Goal: Task Accomplishment & Management: Use online tool/utility

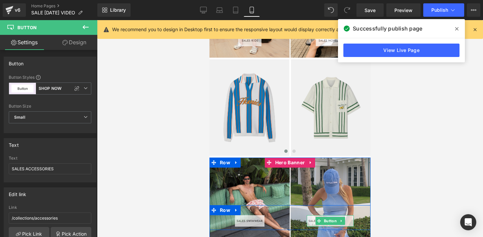
scroll to position [880, 0]
click at [324, 223] on span "Button" at bounding box center [329, 221] width 15 height 8
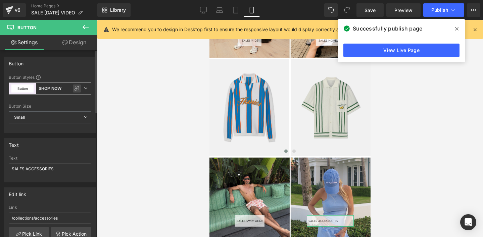
click at [74, 88] on icon at bounding box center [76, 88] width 5 height 5
type input "Color 1"
type input "Color 3"
type input "Color 2"
type input "Color 3"
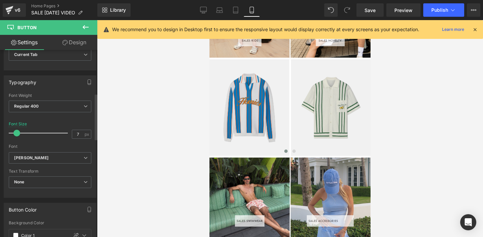
click at [70, 147] on div "Font" at bounding box center [50, 146] width 83 height 5
click at [77, 134] on input "7" at bounding box center [78, 134] width 12 height 8
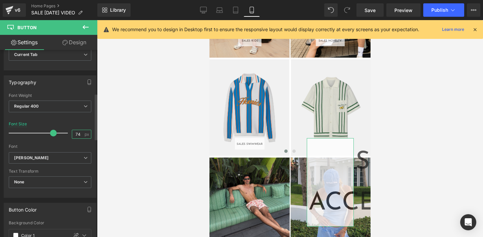
type input "4"
click at [50, 144] on div at bounding box center [50, 142] width 83 height 4
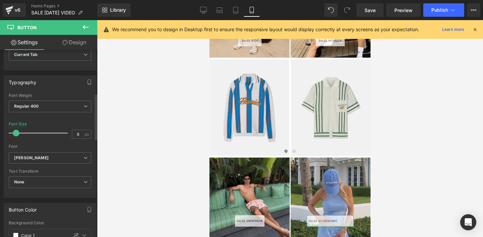
click at [14, 134] on span at bounding box center [16, 133] width 7 height 7
type input "7"
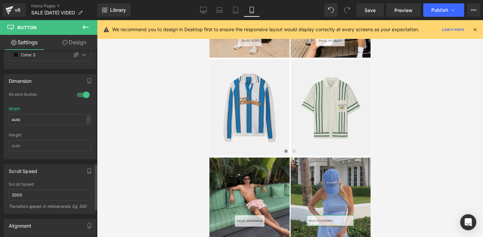
scroll to position [459, 0]
click at [80, 94] on div at bounding box center [83, 93] width 16 height 11
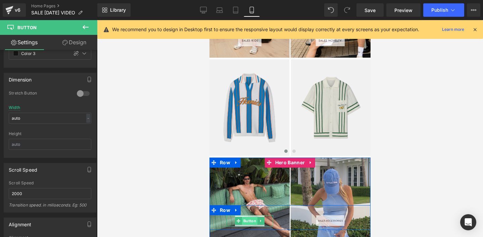
click at [248, 218] on span "Button" at bounding box center [249, 221] width 15 height 8
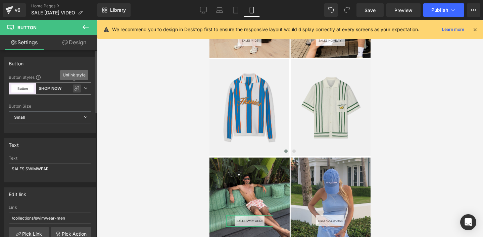
click at [74, 88] on icon at bounding box center [76, 88] width 5 height 5
type input "Color 1"
type input "Color 3"
type input "Color 2"
type input "Color 3"
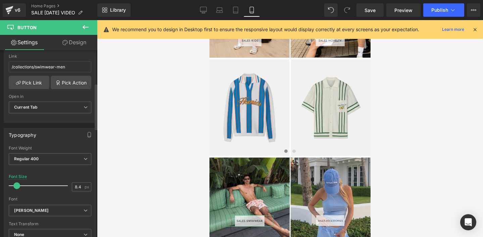
scroll to position [151, 0]
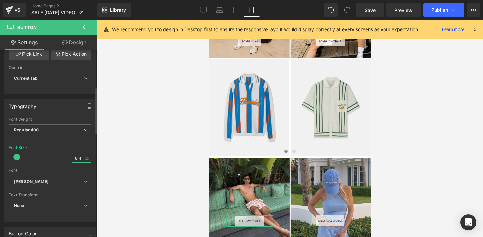
drag, startPoint x: 78, startPoint y: 159, endPoint x: 60, endPoint y: 159, distance: 18.1
click at [62, 159] on div "Font Size 8.4 px" at bounding box center [50, 157] width 83 height 22
click at [70, 172] on div "Font" at bounding box center [50, 170] width 83 height 5
click at [435, 10] on span "Publish" at bounding box center [439, 9] width 17 height 5
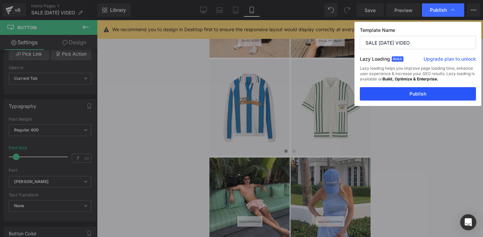
click at [405, 96] on button "Publish" at bounding box center [418, 93] width 116 height 13
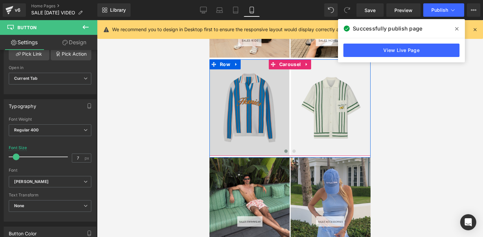
scroll to position [903, 0]
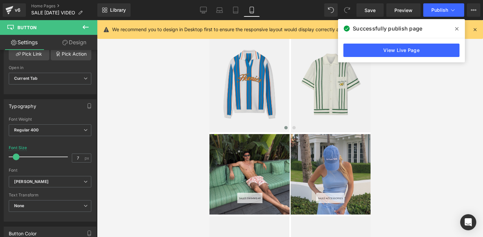
click at [457, 29] on icon at bounding box center [456, 28] width 3 height 5
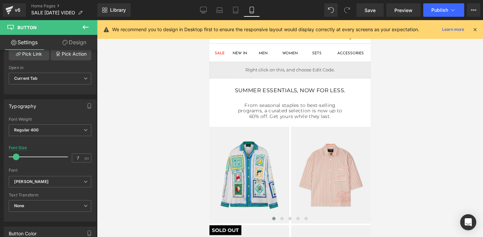
scroll to position [0, 0]
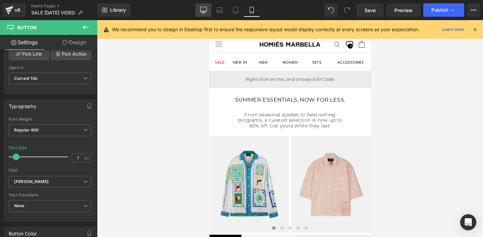
click at [203, 11] on icon at bounding box center [203, 11] width 6 height 0
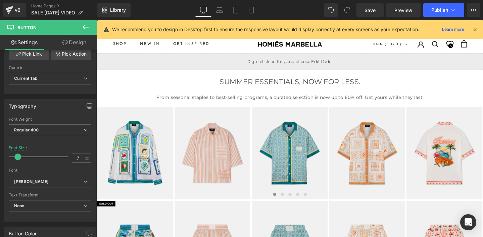
type input "10.5"
